Goal: Entertainment & Leisure: Consume media (video, audio)

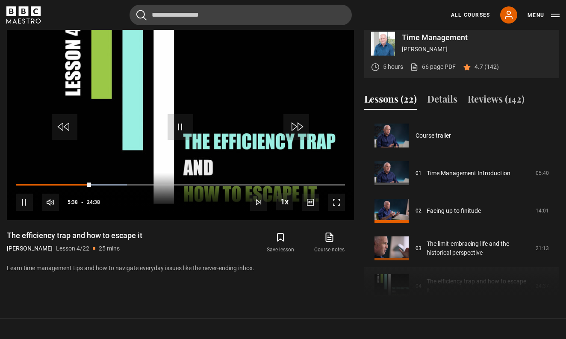
scroll to position [113, 0]
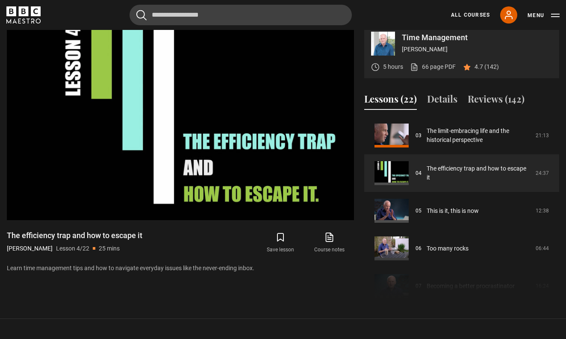
click at [560, 76] on div "Time Management Oliver Burkeman 5 hours 66 page PDF (opens in new tab) 4.7 (142…" at bounding box center [283, 163] width 566 height 277
click at [550, 41] on p "Time Management" at bounding box center [477, 38] width 151 height 8
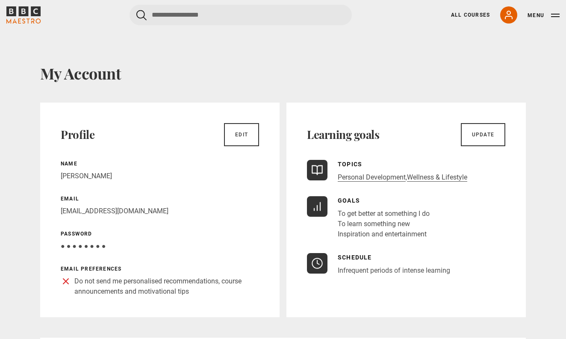
click at [531, 17] on button "Menu" at bounding box center [544, 15] width 32 height 9
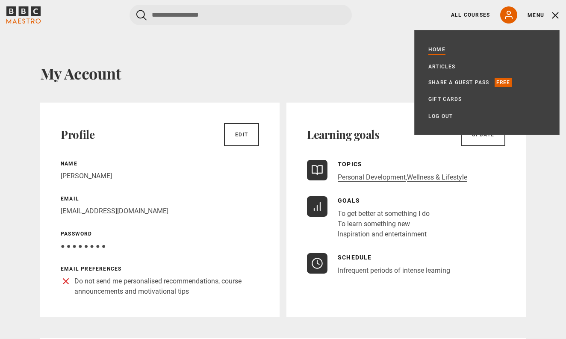
click at [434, 50] on link "Home" at bounding box center [437, 49] width 17 height 9
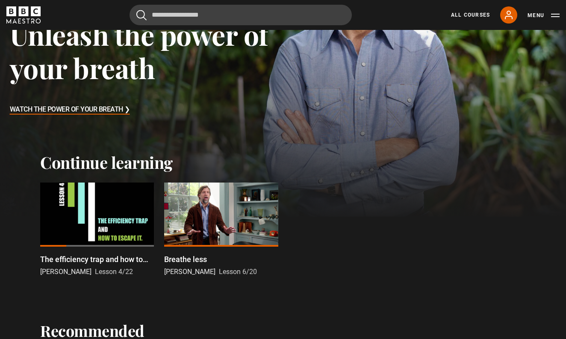
scroll to position [200, 0]
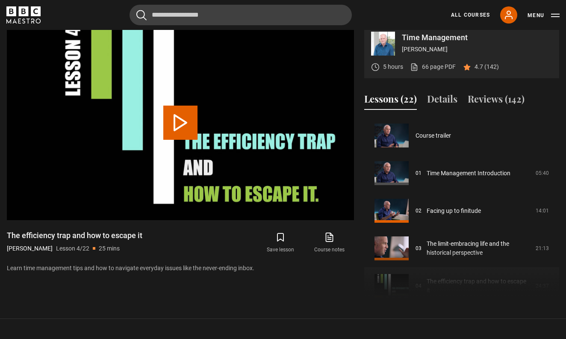
scroll to position [113, 0]
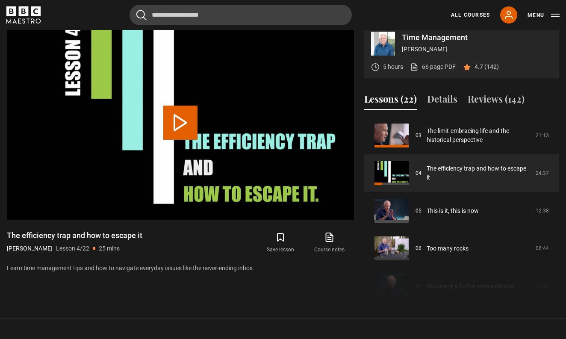
click at [178, 135] on button "Play Lesson The efficiency trap and how to escape it" at bounding box center [180, 123] width 34 height 34
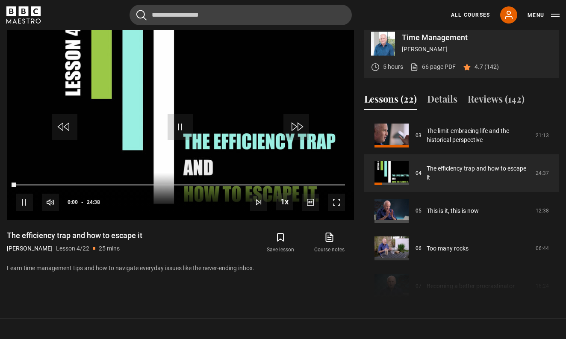
click at [87, 28] on header "Cancel Courses Previous courses Next courses Agatha Christie Writing 12 Related…" at bounding box center [283, 15] width 566 height 30
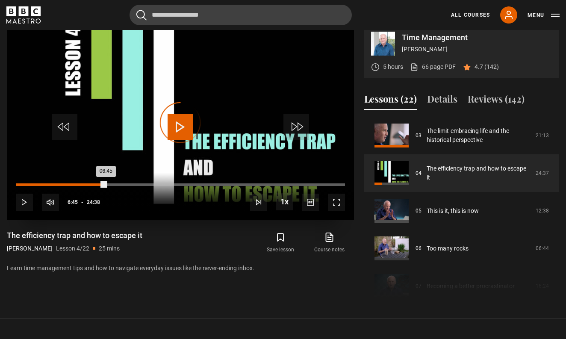
click at [106, 186] on div "Loaded : 1.14% 06:45 06:45" at bounding box center [180, 185] width 329 height 3
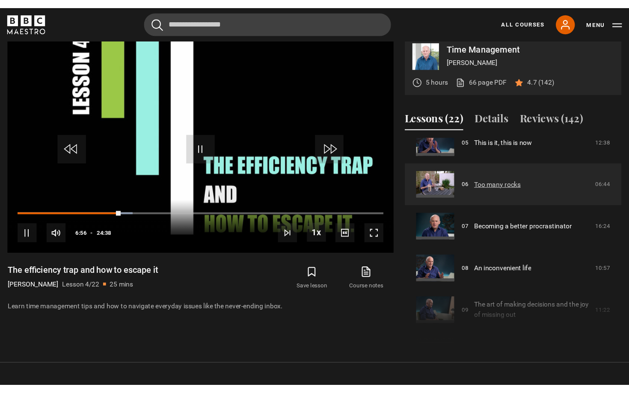
scroll to position [204, 0]
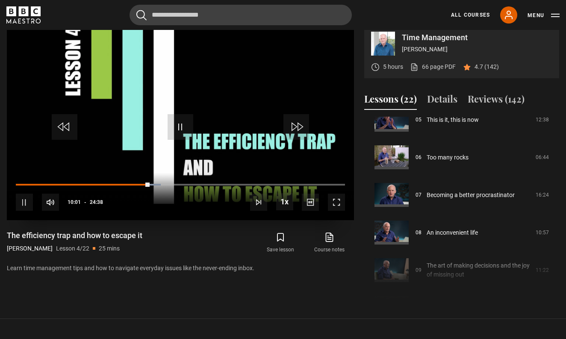
click at [182, 140] on span "Video Player" at bounding box center [181, 127] width 26 height 26
click at [188, 139] on span "Video Player" at bounding box center [181, 127] width 26 height 26
click at [186, 138] on span "Video Player" at bounding box center [181, 127] width 26 height 26
click at [187, 130] on span "Video Player" at bounding box center [181, 127] width 26 height 26
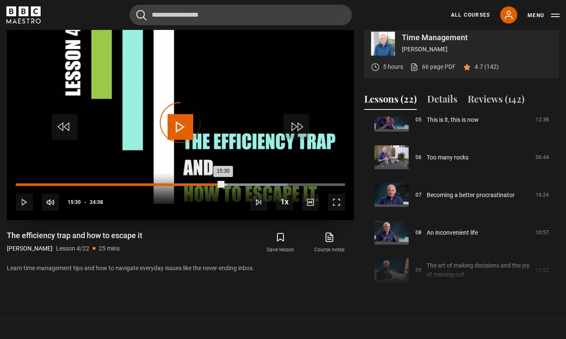
click at [223, 186] on div "Loaded : 82.53% 15:30 15:30" at bounding box center [180, 185] width 329 height 3
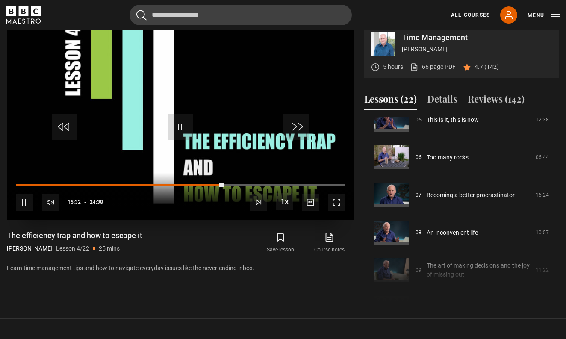
click at [342, 211] on span "Video Player" at bounding box center [336, 202] width 17 height 17
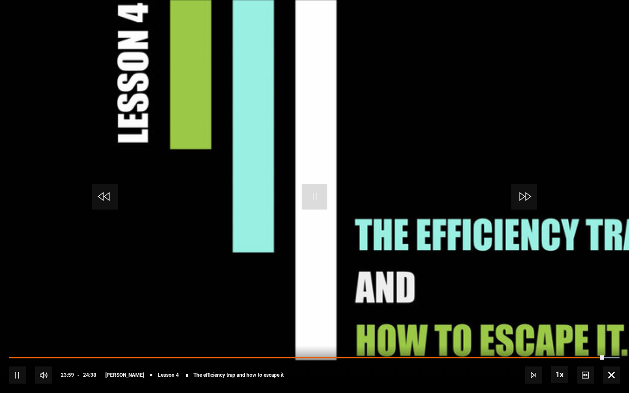
click at [566, 339] on div "10s Skip Back 10 seconds Pause 10s Skip Forward 10 seconds Loaded : 99.77% 21:3…" at bounding box center [314, 369] width 629 height 47
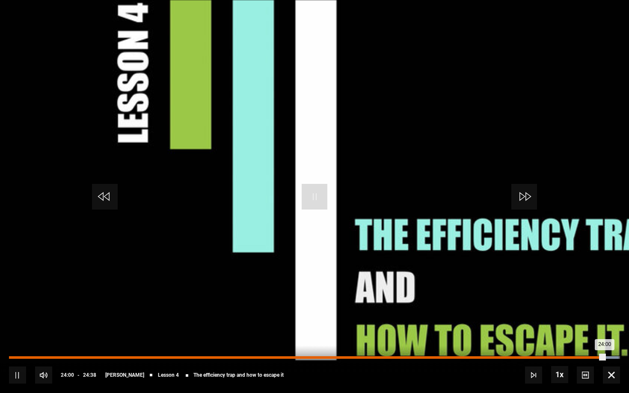
click at [566, 339] on div "Loaded : 99.77% 23:19 24:00" at bounding box center [314, 357] width 611 height 3
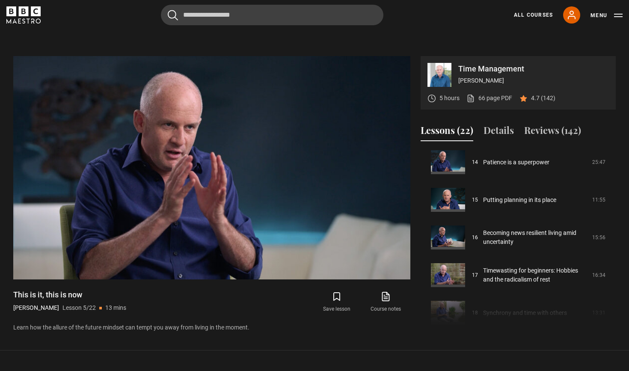
scroll to position [559, 0]
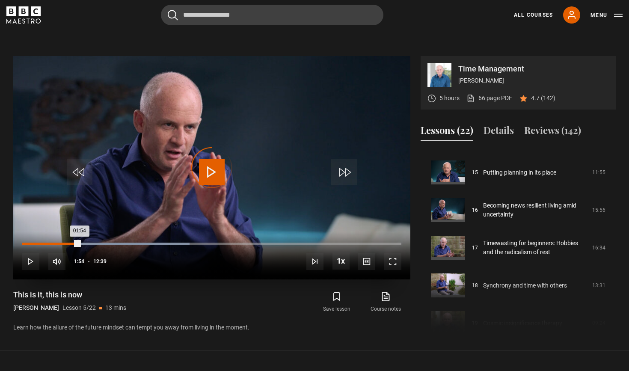
click at [80, 244] on div "01:54" at bounding box center [50, 244] width 57 height 3
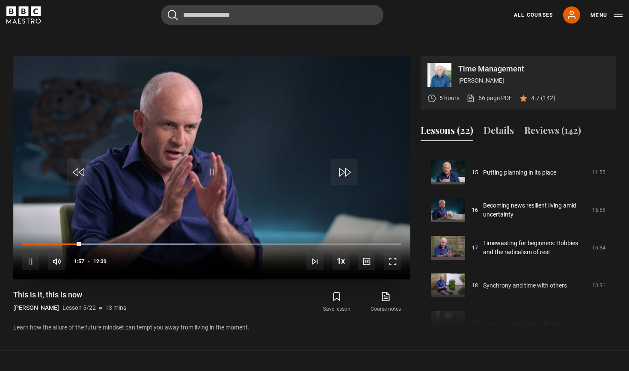
click at [73, 242] on div "10s Skip Back 10 seconds Pause 10s Skip Forward 10 seconds Loaded : 45.44% 01:4…" at bounding box center [211, 255] width 397 height 47
click at [73, 243] on div "Loaded : 46.35% 01:41 01:58" at bounding box center [211, 244] width 379 height 3
click at [68, 243] on div "Loaded : 46.74% 01:30 01:45" at bounding box center [211, 244] width 379 height 3
click at [210, 162] on span "Video Player" at bounding box center [212, 172] width 26 height 26
click at [211, 169] on span "Video Player" at bounding box center [212, 172] width 26 height 26
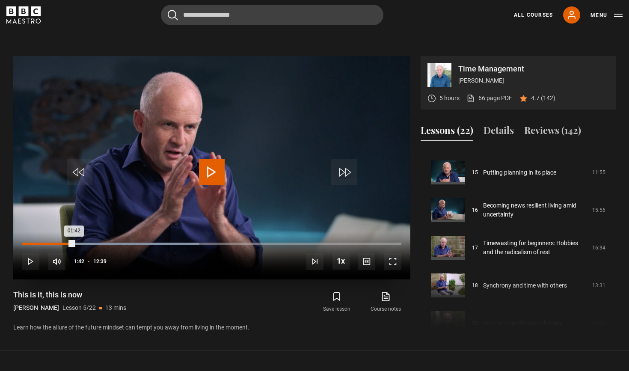
click at [74, 243] on div "01:42" at bounding box center [48, 244] width 52 height 3
click at [71, 244] on div "01:37" at bounding box center [46, 244] width 49 height 3
click at [85, 243] on div "Loaded : 46.74% 02:05 02:22" at bounding box center [211, 244] width 379 height 3
click at [76, 243] on div "Loaded : 46.74% 01:47 02:07" at bounding box center [211, 244] width 379 height 3
click at [189, 244] on div "Loaded : 60.57% 05:31 05:50" at bounding box center [211, 244] width 379 height 3
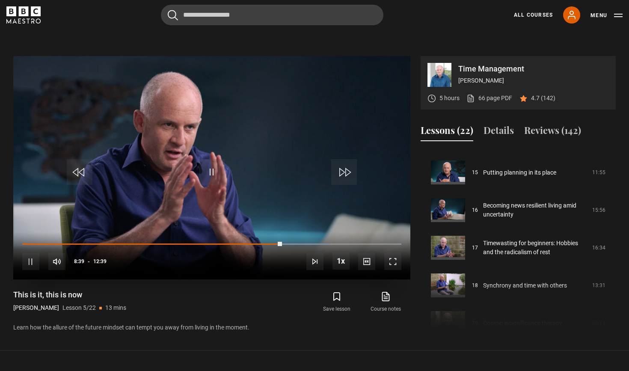
click at [212, 177] on span "Video Player" at bounding box center [212, 172] width 26 height 26
click at [548, 135] on button "Reviews (142)" at bounding box center [552, 132] width 57 height 18
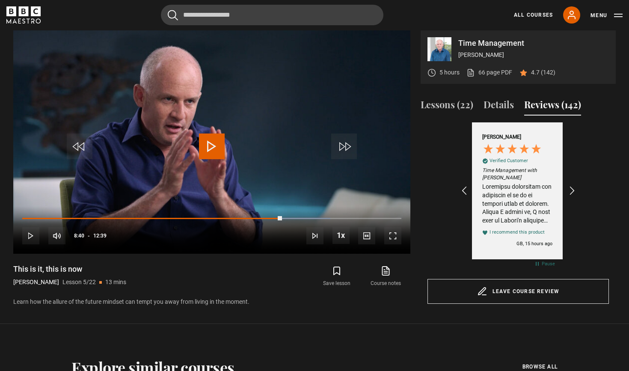
scroll to position [378, 0]
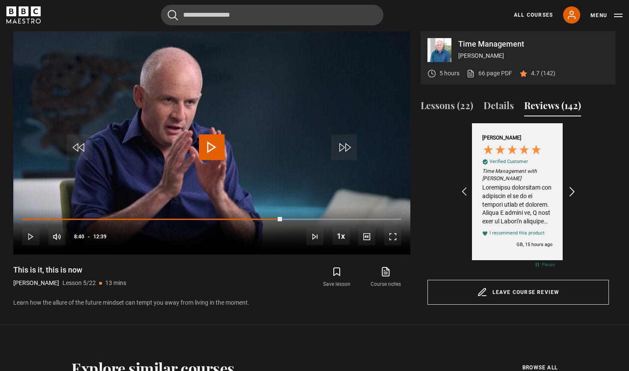
click at [566, 191] on icon "REVIEWS.io Carousel Scroll Right" at bounding box center [572, 192] width 12 height 12
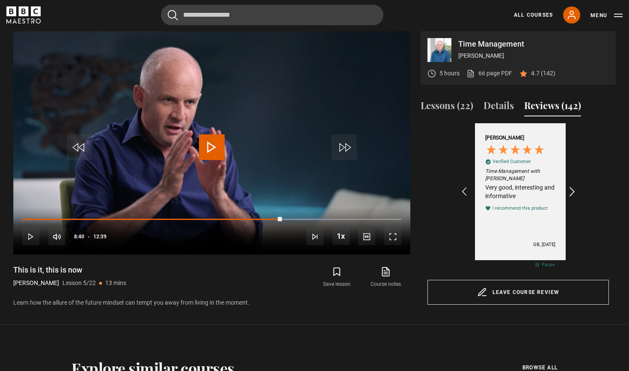
scroll to position [0, 99]
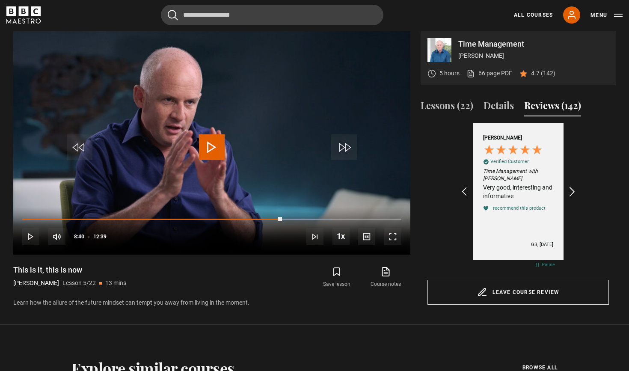
click at [566, 191] on icon "REVIEWS.io Carousel Scroll Right" at bounding box center [572, 192] width 12 height 12
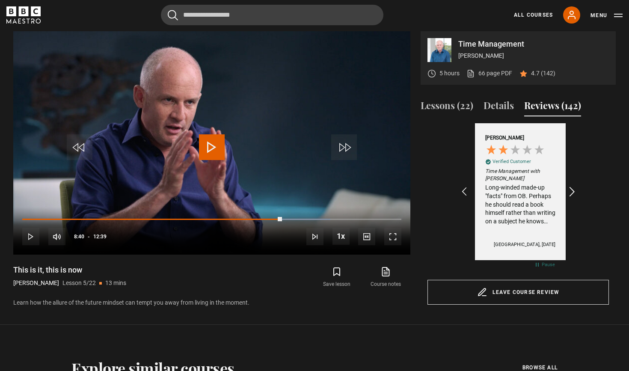
scroll to position [0, 198]
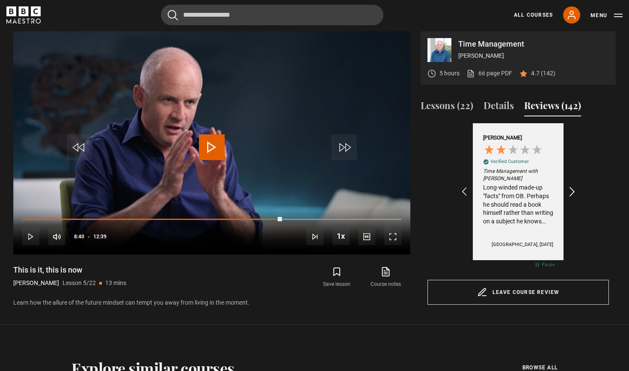
click at [566, 193] on icon "REVIEWS.io Carousel Scroll Right" at bounding box center [572, 192] width 12 height 12
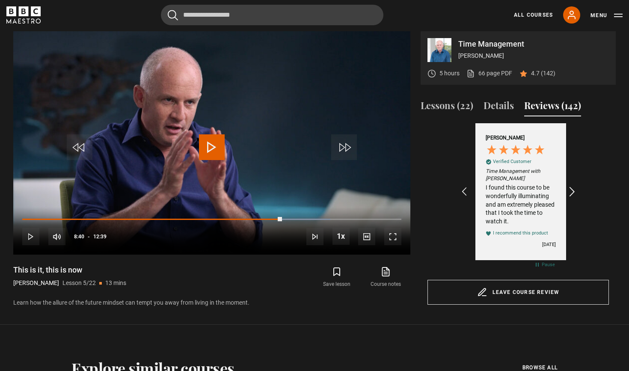
scroll to position [0, 298]
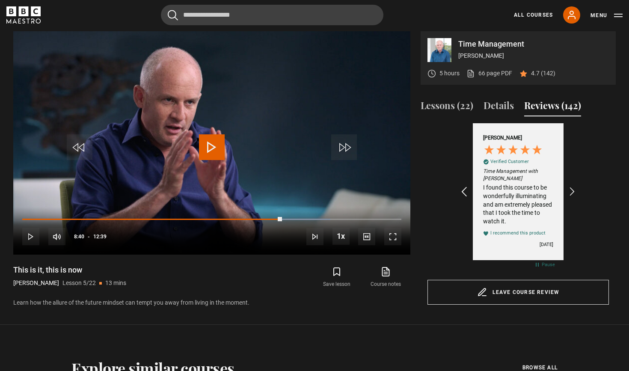
click at [465, 196] on icon "REVIEWS.io Carousel Scroll Left" at bounding box center [464, 192] width 12 height 12
click at [566, 196] on icon "REVIEWS.io Carousel Scroll Right" at bounding box center [572, 192] width 12 height 12
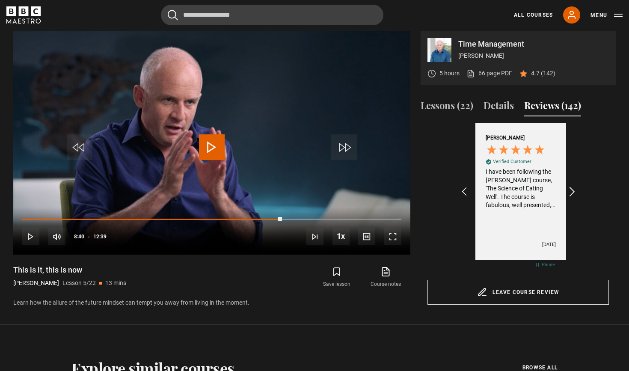
scroll to position [0, 397]
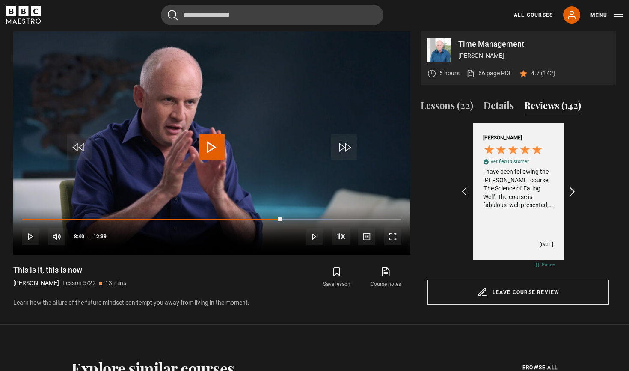
click at [566, 189] on icon "REVIEWS.io Carousel Scroll Right" at bounding box center [572, 192] width 12 height 12
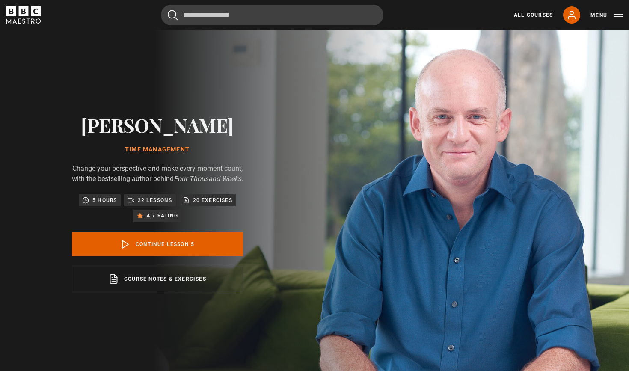
scroll to position [0, 0]
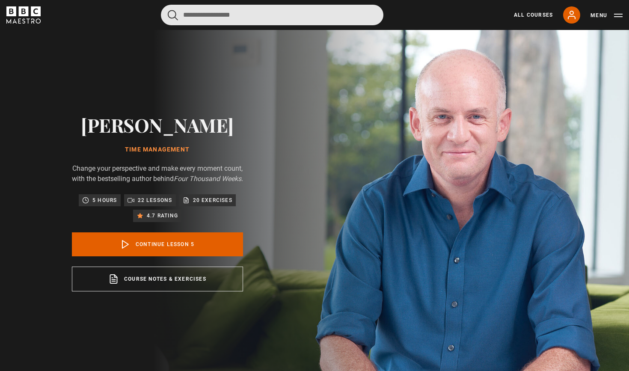
click at [266, 20] on input "Search" at bounding box center [272, 15] width 222 height 21
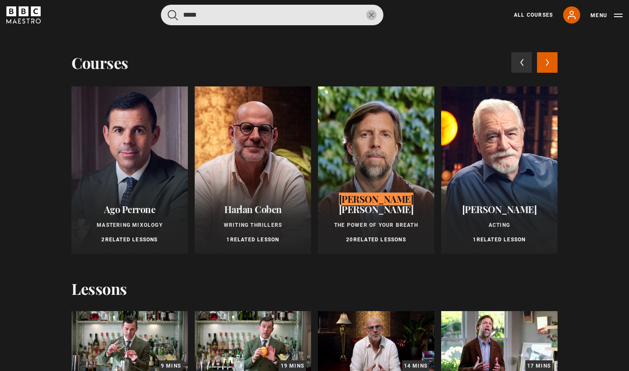
type input "*****"
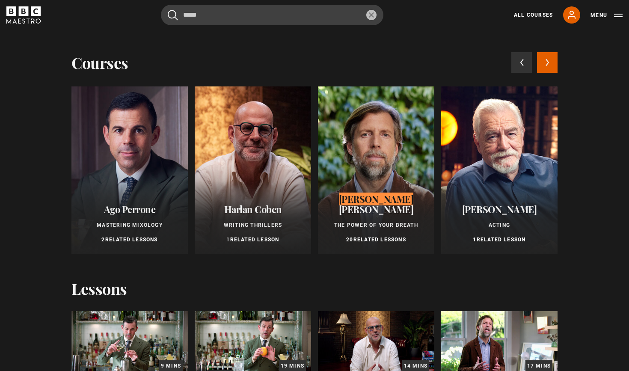
click at [376, 130] on div at bounding box center [376, 169] width 116 height 167
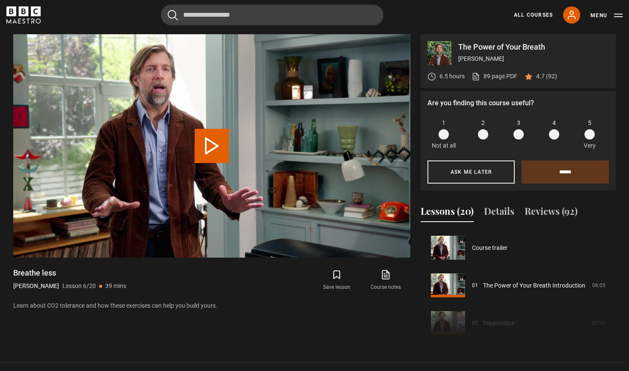
scroll to position [188, 0]
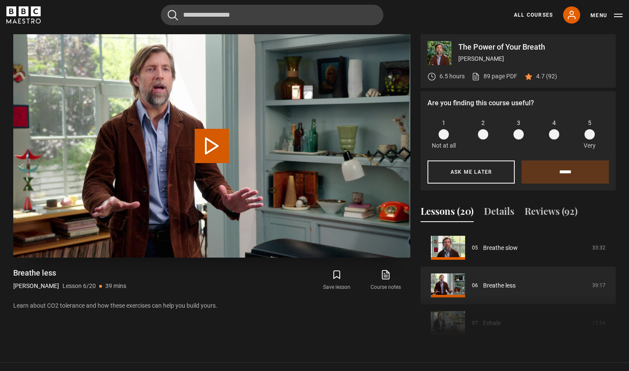
click at [227, 159] on button "Play Lesson Breathe less" at bounding box center [212, 146] width 34 height 34
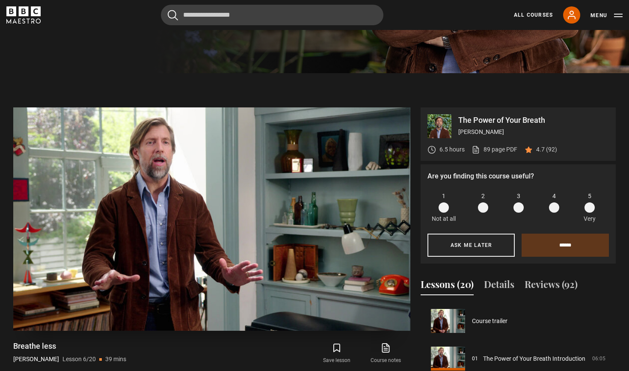
scroll to position [0, 0]
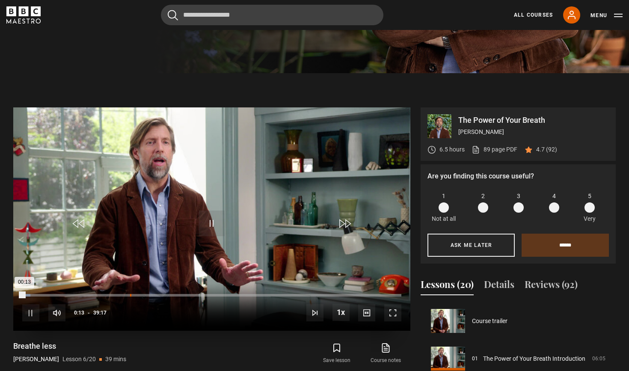
click at [130, 295] on div "Loaded : 2.12% 11:10 00:13" at bounding box center [211, 295] width 379 height 3
click at [228, 296] on div "Loaded : 42.83% 21:22 13:37" at bounding box center [211, 295] width 379 height 3
click at [249, 296] on div "Loaded : 63.22% 23:32 22:23" at bounding box center [211, 295] width 379 height 3
click at [264, 295] on div "Loaded : 64.49% 25:05 23:40" at bounding box center [211, 295] width 379 height 3
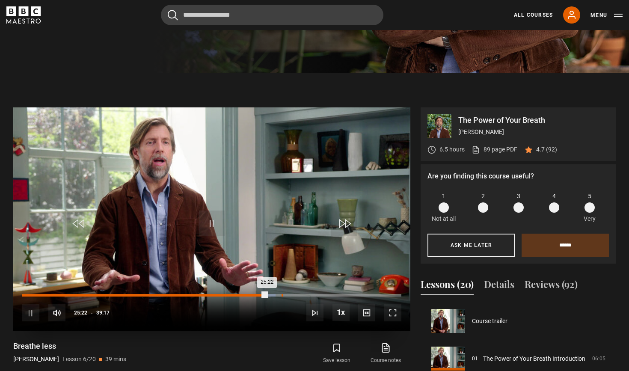
click at [281, 295] on div "Loaded : 66.82% 26:52 25:22" at bounding box center [211, 295] width 379 height 3
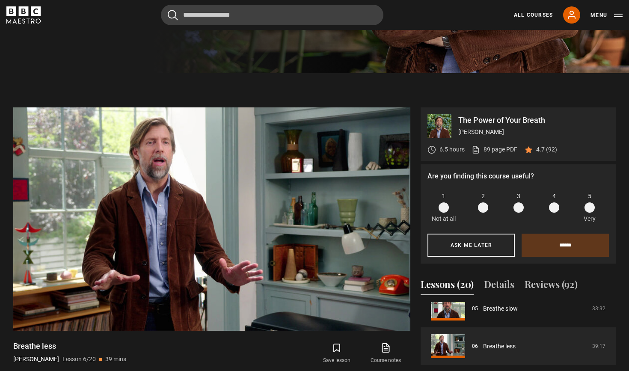
scroll to position [179, 0]
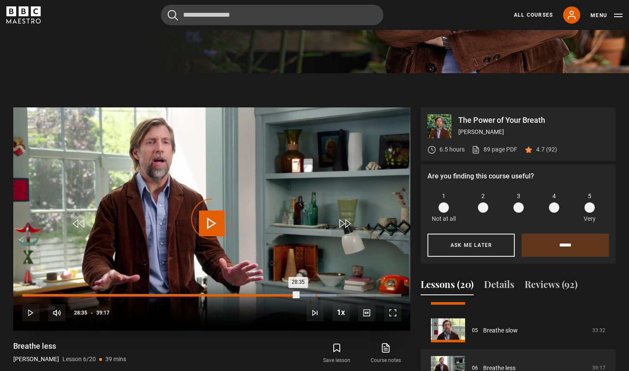
click at [316, 294] on div "30:24" at bounding box center [316, 295] width 1 height 3
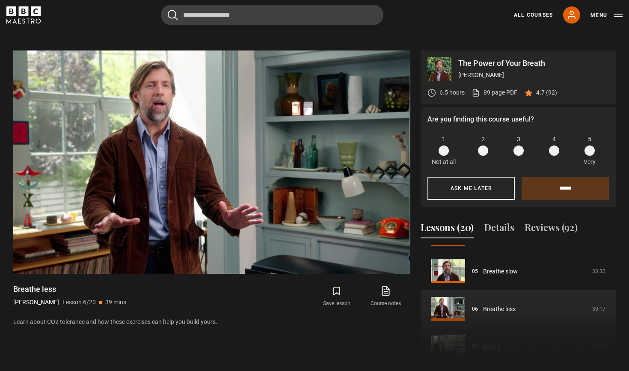
scroll to position [178, 0]
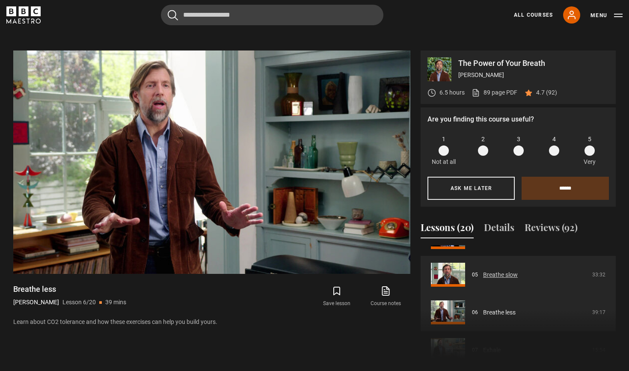
click at [504, 271] on link "Breathe slow" at bounding box center [500, 274] width 35 height 9
click at [503, 276] on link "Breathe slow" at bounding box center [500, 274] width 35 height 9
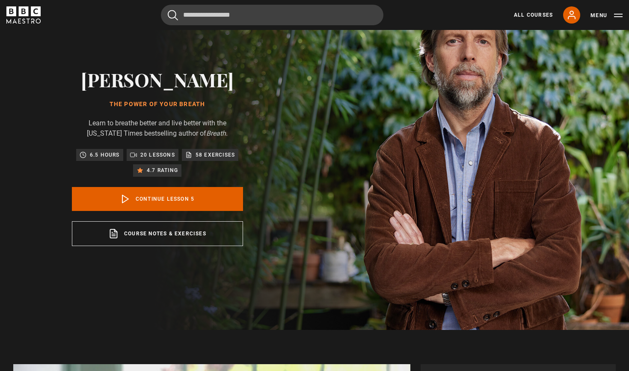
scroll to position [44, 0]
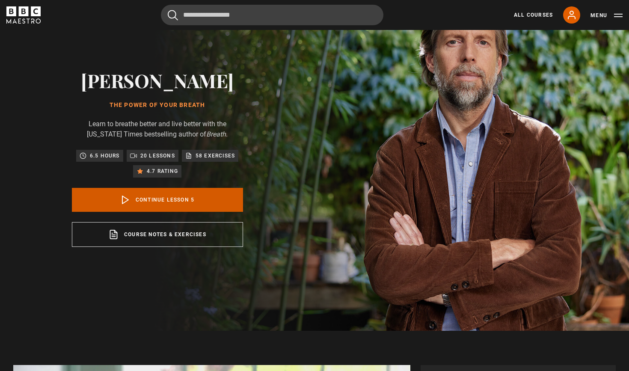
click at [196, 205] on link "Continue lesson 5" at bounding box center [157, 200] width 171 height 24
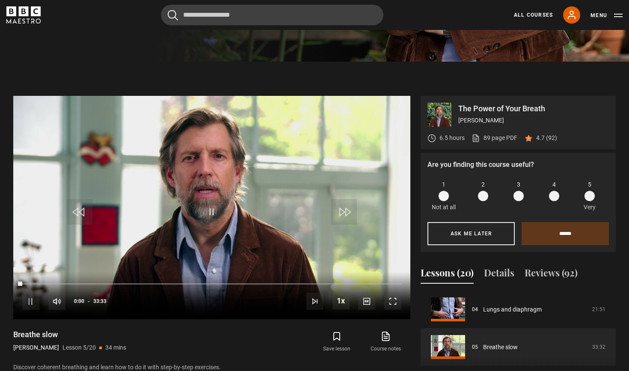
scroll to position [375, 0]
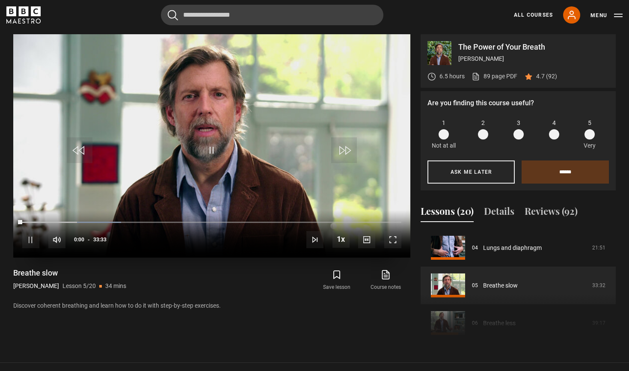
click at [208, 154] on span "Video Player" at bounding box center [212, 150] width 26 height 26
click at [210, 145] on div "Video Player is loading." at bounding box center [211, 145] width 43 height 43
